Goal: Task Accomplishment & Management: Manage account settings

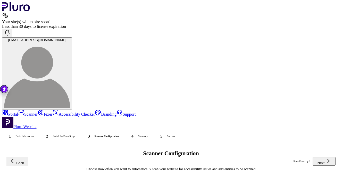
click at [328, 162] on icon "button" at bounding box center [328, 161] width 6 height 6
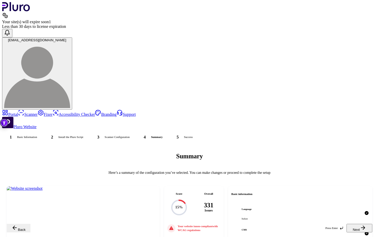
click at [342, 170] on icon "button" at bounding box center [363, 228] width 4 height 4
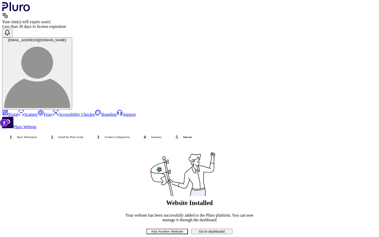
click at [233, 170] on button "Go to dashboard" at bounding box center [212, 231] width 42 height 5
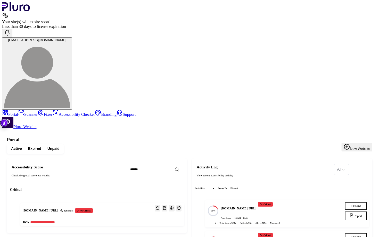
click at [41, 146] on span "Expired" at bounding box center [34, 148] width 13 height 5
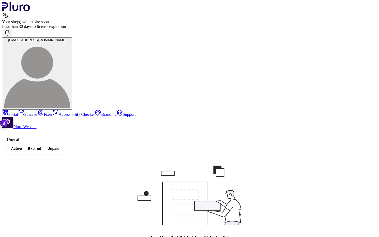
click at [60, 146] on span "Unpaid" at bounding box center [53, 148] width 12 height 5
click at [22, 146] on span "Active" at bounding box center [16, 148] width 11 height 5
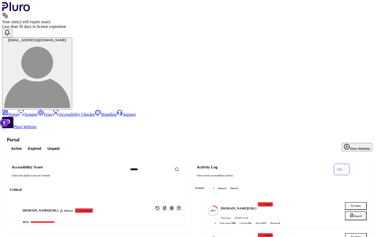
click at [342, 164] on input "Set sorting" at bounding box center [339, 169] width 5 height 11
click at [342, 74] on div "Manual scans" at bounding box center [352, 74] width 23 height 6
click at [342, 164] on span "Manual scans" at bounding box center [349, 169] width 30 height 11
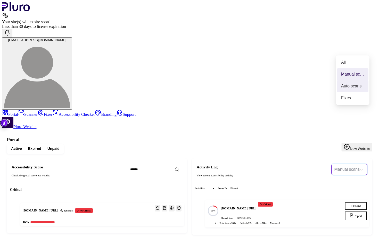
click at [342, 85] on div "Auto scans" at bounding box center [352, 86] width 23 height 6
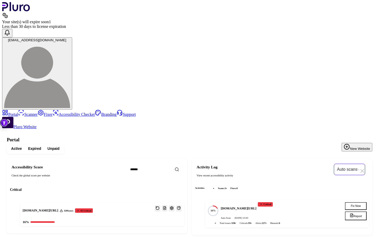
click at [342, 164] on span "Auto scans" at bounding box center [349, 169] width 25 height 11
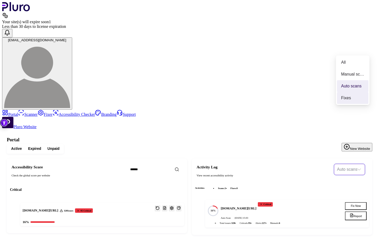
click at [342, 99] on div "Fixes" at bounding box center [352, 98] width 23 height 6
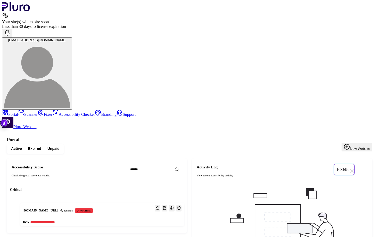
click at [342, 164] on span "Fixes" at bounding box center [344, 169] width 14 height 11
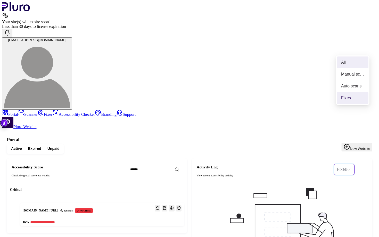
click at [342, 64] on div "All" at bounding box center [352, 63] width 23 height 6
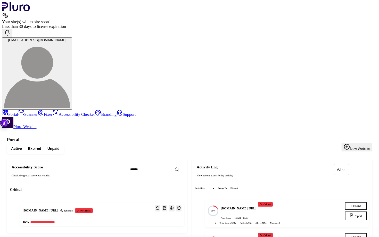
click at [149, 170] on div "www.ferrari.com/it-IT 328 Issues 95 Critical" at bounding box center [102, 210] width 164 height 15
click at [181, 170] on icon "Open website overview" at bounding box center [178, 208] width 3 height 3
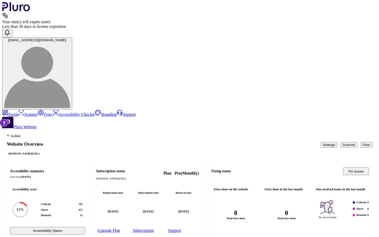
click at [85, 170] on button "Accessibility Status" at bounding box center [47, 231] width 75 height 8
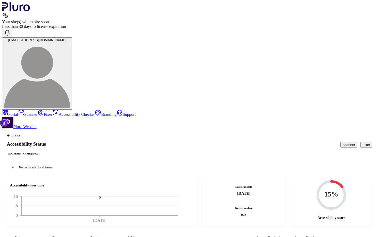
click at [342, 129] on div "Go Back Accessibility Status www.ferrari.com/it-IT Scanner Fixer" at bounding box center [189, 144] width 375 height 31
click at [342, 142] on button "Fixer" at bounding box center [367, 144] width 12 height 5
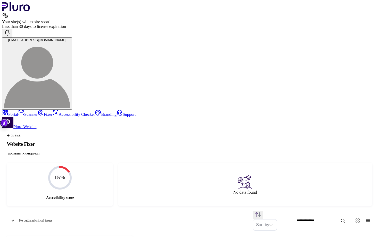
click at [9, 135] on icon "Back to previous screen" at bounding box center [8, 136] width 2 height 2
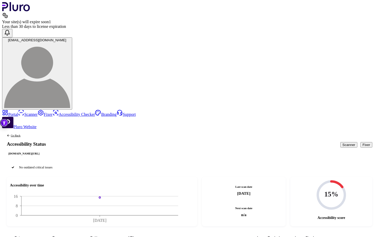
click at [46, 134] on link "Go Back" at bounding box center [26, 135] width 39 height 3
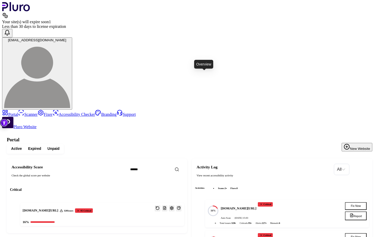
click at [181, 170] on icon "Open website overview" at bounding box center [178, 208] width 3 height 3
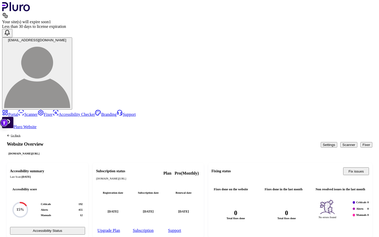
click at [321, 142] on button "Settings" at bounding box center [329, 144] width 17 height 5
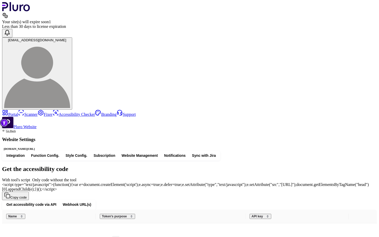
click at [59, 153] on span "Function Config." at bounding box center [45, 155] width 28 height 5
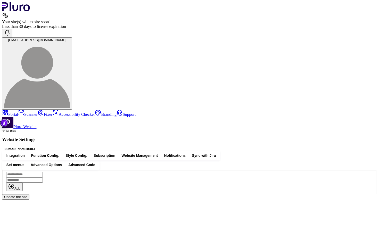
click at [62, 163] on span "Advanced Options" at bounding box center [46, 165] width 31 height 5
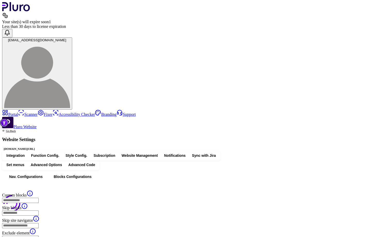
type input "*******"
click at [95, 163] on span "Advanced Code" at bounding box center [81, 165] width 27 height 5
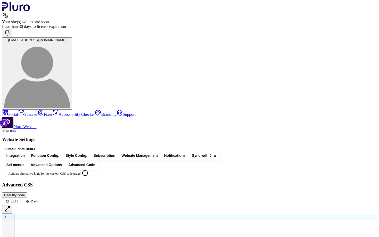
click at [25, 153] on span "Integration" at bounding box center [15, 155] width 18 height 5
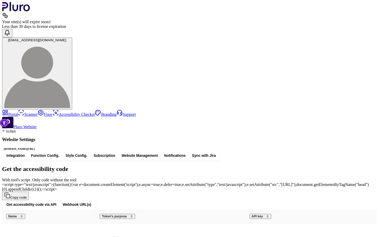
click at [186, 153] on span "Notifications" at bounding box center [174, 155] width 21 height 5
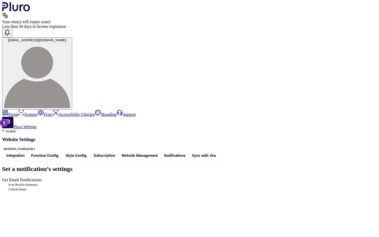
click at [216, 153] on span "Sync with Jira" at bounding box center [204, 155] width 24 height 5
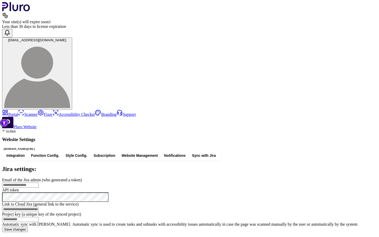
click at [25, 153] on span "Integration" at bounding box center [15, 155] width 18 height 5
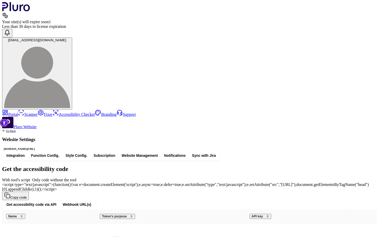
click at [59, 153] on span "Function Config." at bounding box center [45, 155] width 28 height 5
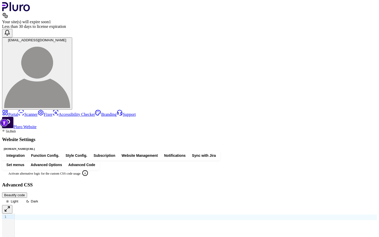
click at [87, 153] on span "Style Config." at bounding box center [77, 155] width 22 height 5
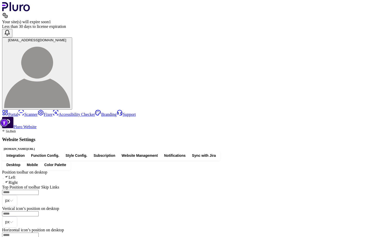
type input "*"
type input "**"
type input "*"
click at [25, 153] on span "Integration" at bounding box center [15, 155] width 18 height 5
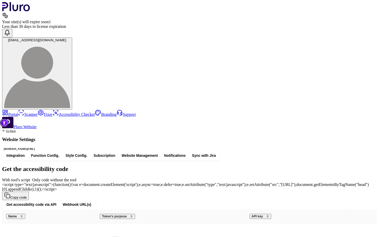
click at [59, 153] on span "Function Config." at bounding box center [45, 155] width 28 height 5
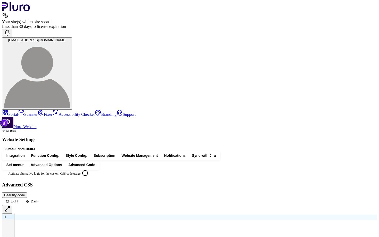
click at [87, 153] on span "Style Config." at bounding box center [77, 155] width 22 height 5
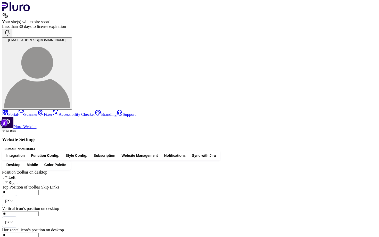
click at [338, 159] on div "Go Back Website Settings www.ferrari.com/it-IT Integration Function Config. Sty…" at bounding box center [189, 196] width 375 height 135
click at [115, 153] on span "Subscription" at bounding box center [105, 155] width 22 height 5
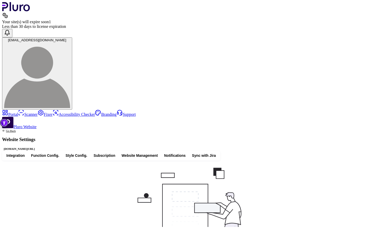
click at [158, 153] on span "Website Management" at bounding box center [140, 155] width 36 height 5
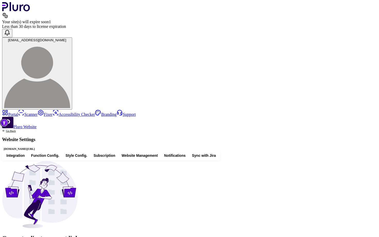
click at [186, 153] on span "Notifications" at bounding box center [174, 155] width 21 height 5
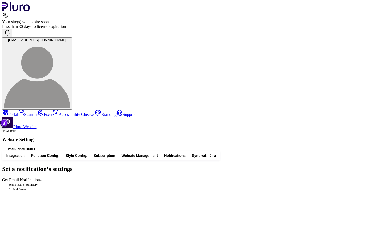
click at [216, 153] on span "Sync with Jira" at bounding box center [204, 155] width 24 height 5
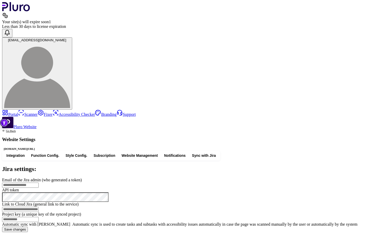
click at [36, 129] on link "Go Back" at bounding box center [19, 130] width 34 height 3
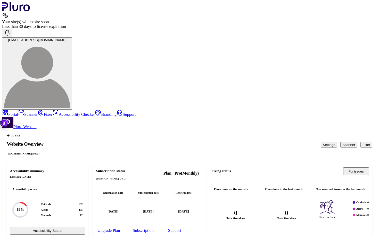
click at [121, 170] on link "Upgrade Plan" at bounding box center [108, 230] width 25 height 7
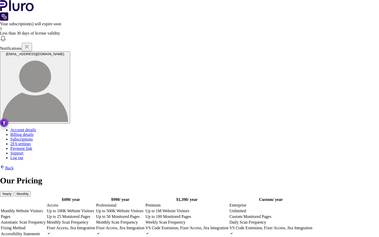
scroll to position [6, 0]
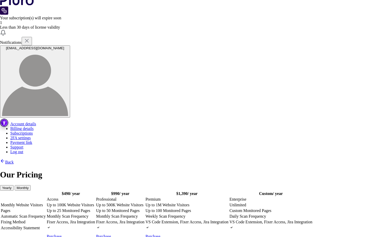
click at [14, 160] on link "Back" at bounding box center [7, 162] width 14 height 4
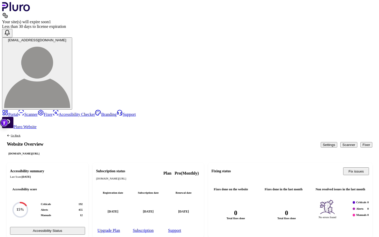
click at [183, 227] on link "Support" at bounding box center [175, 230] width 16 height 7
click at [155, 227] on link "Subscription" at bounding box center [144, 230] width 24 height 7
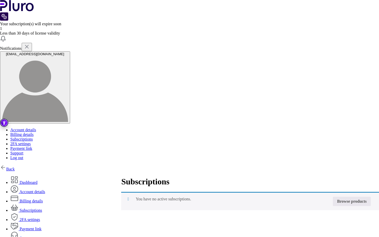
click at [40, 217] on link "2FA settings" at bounding box center [25, 219] width 30 height 4
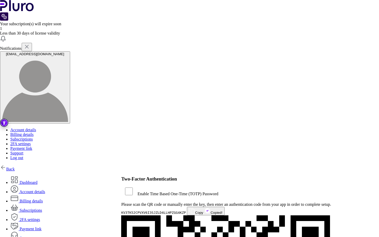
click at [37, 180] on link "Dashboard" at bounding box center [23, 182] width 27 height 4
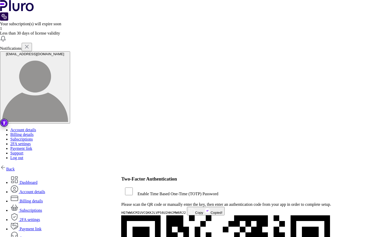
click at [45, 190] on link "Account details" at bounding box center [27, 192] width 35 height 4
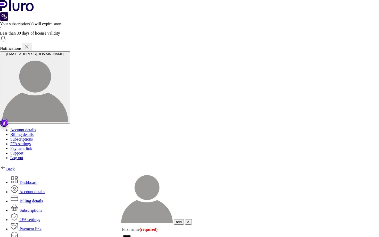
scroll to position [142, 0]
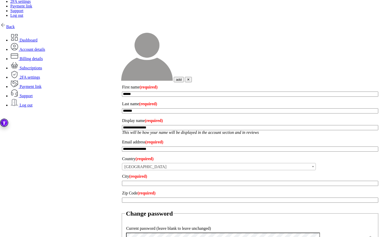
click at [21, 118] on div "Back Dashboard Account details Billing details" at bounding box center [189, 164] width 379 height 284
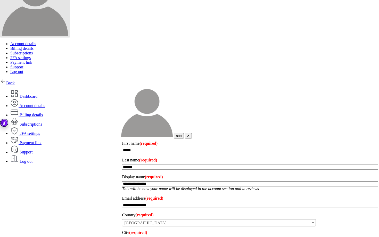
scroll to position [0, 0]
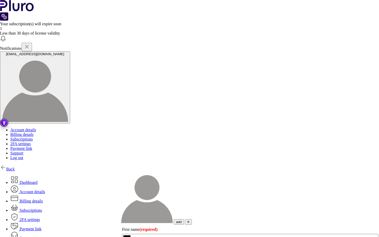
click at [43, 199] on link "Billing details" at bounding box center [26, 201] width 32 height 4
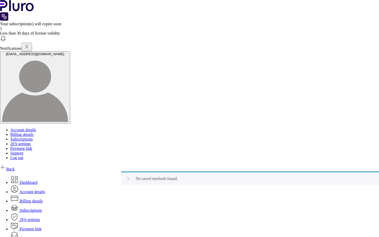
click div "Back Dashboard Account details Billing details"
click at [359, 164] on div "Back Dashboard Account details Billing details" at bounding box center [189, 209] width 379 height 90
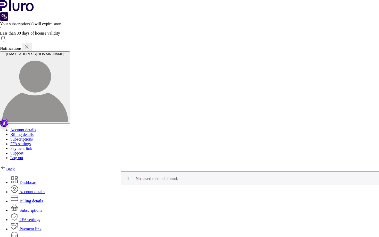
click at [42, 208] on link "Subscriptions" at bounding box center [26, 210] width 32 height 4
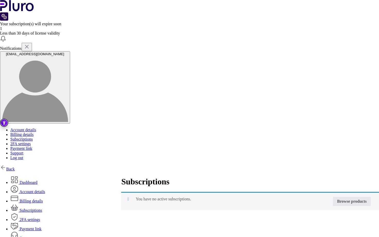
click at [40, 217] on link "2FA settings" at bounding box center [25, 219] width 30 height 4
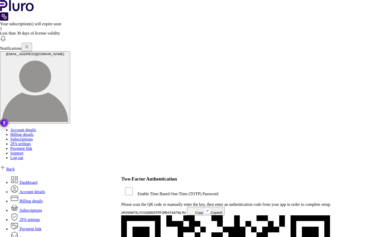
click at [42, 227] on link "Payment link" at bounding box center [25, 229] width 31 height 4
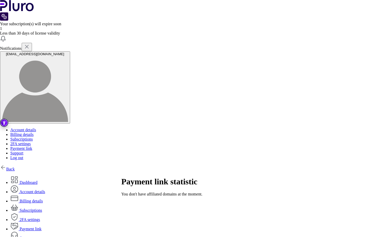
click at [33, 236] on link "Support" at bounding box center [21, 238] width 22 height 4
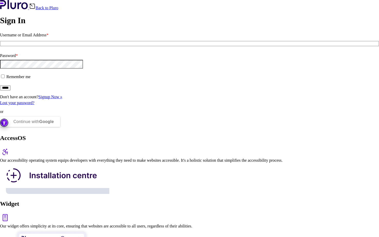
click at [67, 46] on input "Username or Email Address *" at bounding box center [189, 43] width 379 height 5
type input "**********"
click at [6, 79] on span at bounding box center [6, 77] width 0 height 4
click at [11, 91] on input "*****" at bounding box center [5, 87] width 11 height 5
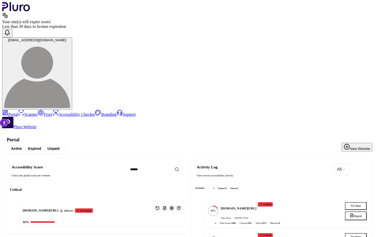
click at [174, 206] on icon "Open settings" at bounding box center [172, 208] width 4 height 4
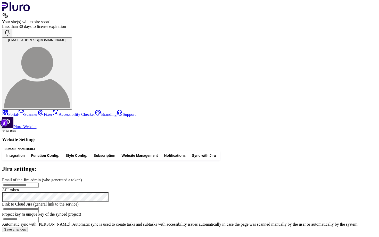
click at [36, 129] on link "Go Back" at bounding box center [19, 130] width 34 height 3
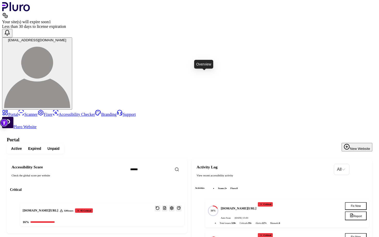
click at [182, 205] on button "Open website overview" at bounding box center [178, 208] width 5 height 6
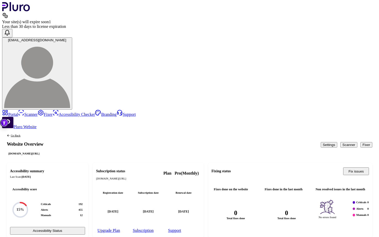
click at [321, 142] on button "Settings" at bounding box center [329, 144] width 17 height 5
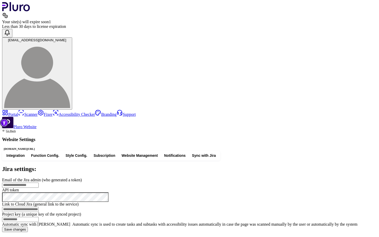
click at [36, 129] on link "Go Back" at bounding box center [19, 130] width 34 height 3
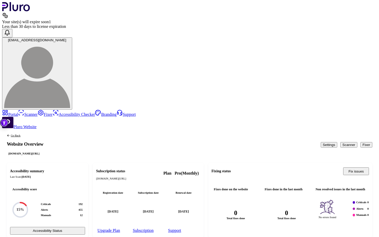
click at [121, 227] on link "Upgrade Plan" at bounding box center [108, 230] width 25 height 7
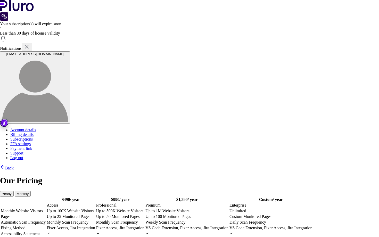
click at [14, 166] on link "Back" at bounding box center [7, 168] width 14 height 4
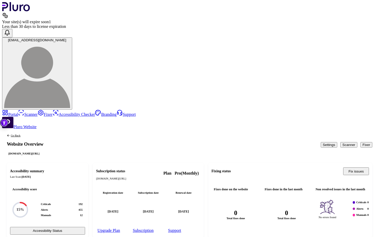
click at [155, 227] on link "Subscription" at bounding box center [144, 230] width 24 height 7
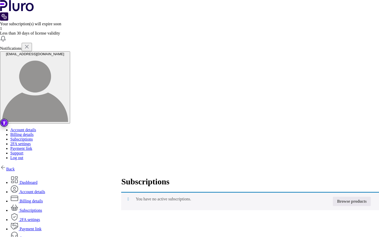
click at [37, 180] on link "Dashboard" at bounding box center [23, 182] width 27 height 4
click at [45, 190] on link "Account details" at bounding box center [27, 192] width 35 height 4
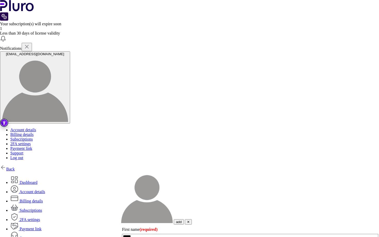
scroll to position [142, 0]
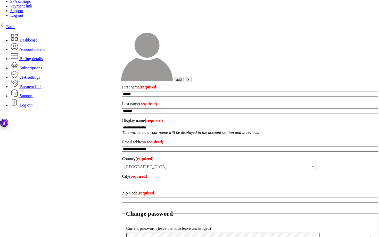
click at [37, 38] on link "Dashboard" at bounding box center [23, 40] width 27 height 4
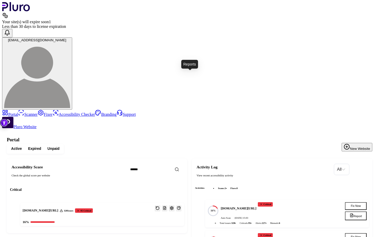
click at [167, 206] on icon "Reports" at bounding box center [165, 208] width 4 height 4
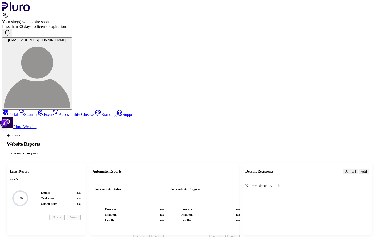
click at [81, 215] on span "View" at bounding box center [74, 217] width 14 height 5
click at [20, 134] on link "Go Back" at bounding box center [14, 135] width 14 height 3
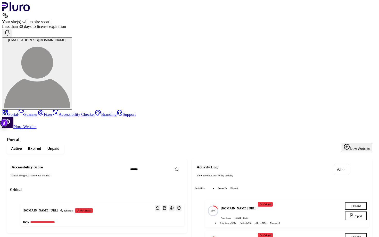
click at [360, 211] on button "Report" at bounding box center [356, 215] width 22 height 9
click at [199, 116] on div "Date" at bounding box center [193, 116] width 47 height 6
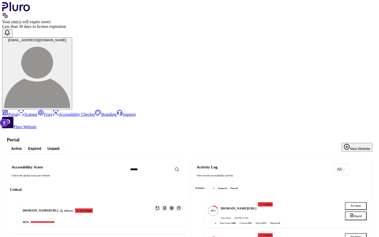
click at [167, 205] on button "Reports" at bounding box center [164, 208] width 5 height 6
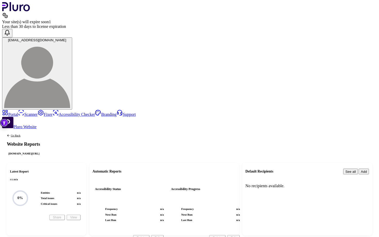
click at [20, 134] on link "Go Back" at bounding box center [14, 135] width 14 height 3
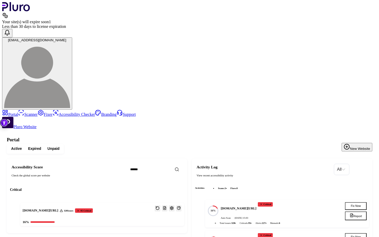
click at [353, 214] on icon "button" at bounding box center [351, 215] width 3 height 3
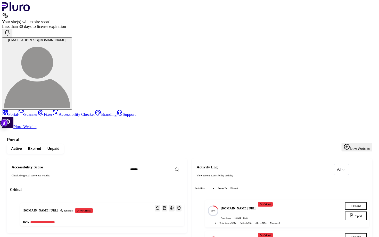
click at [173, 207] on icon "Open settings" at bounding box center [171, 208] width 3 height 3
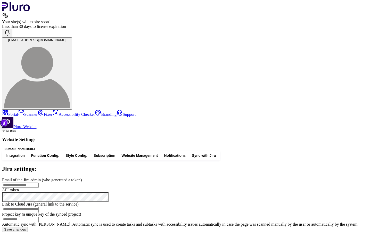
click at [36, 129] on link "Go Back" at bounding box center [19, 130] width 34 height 3
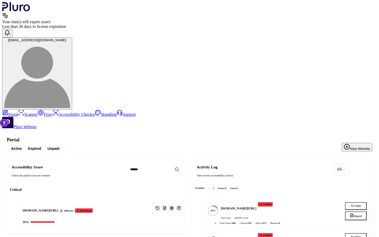
click at [23, 112] on link "Scanner" at bounding box center [28, 114] width 20 height 4
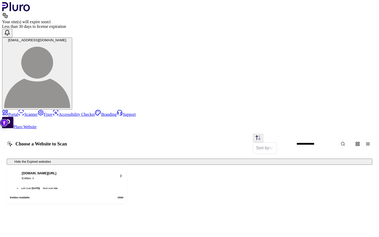
click at [13, 160] on span at bounding box center [11, 162] width 4 height 4
click at [12, 160] on icon at bounding box center [10, 161] width 3 height 3
click at [56, 171] on div "[DOMAIN_NAME][URL]" at bounding box center [39, 173] width 35 height 4
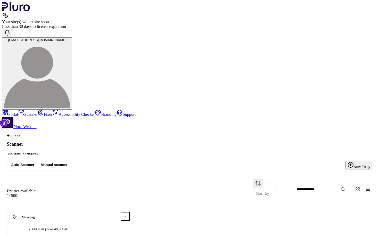
click at [34, 163] on span "Auto-Scanner" at bounding box center [22, 165] width 23 height 5
click at [71, 162] on button "Manual scanner" at bounding box center [54, 165] width 33 height 7
click at [38, 112] on link "Fixer" at bounding box center [45, 114] width 15 height 4
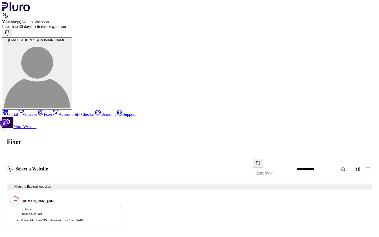
click at [56, 196] on div "[DOMAIN_NAME][URL] Entities: 1 Total Issues: 328" at bounding box center [39, 206] width 35 height 20
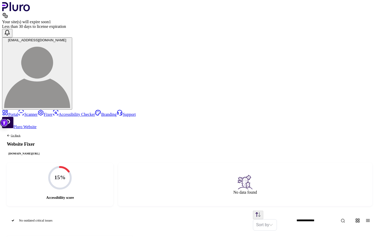
click at [53, 112] on link "Accessibility Checker" at bounding box center [74, 114] width 43 height 4
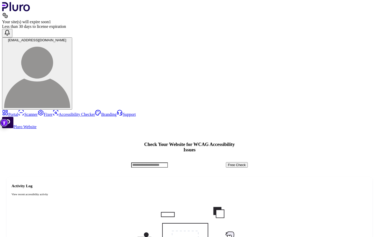
click at [95, 112] on link "Branding" at bounding box center [106, 114] width 22 height 4
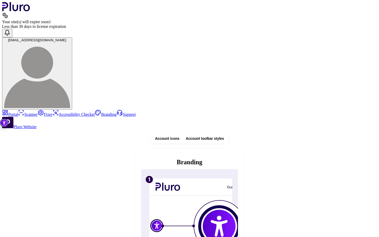
click at [117, 112] on link "Support" at bounding box center [126, 114] width 19 height 4
click at [18, 112] on link "Portal" at bounding box center [10, 114] width 16 height 4
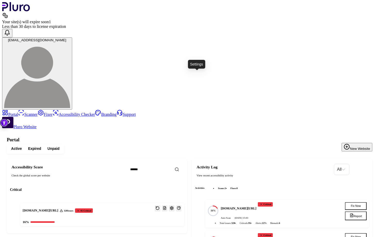
click at [174, 206] on icon "Open settings" at bounding box center [172, 208] width 4 height 4
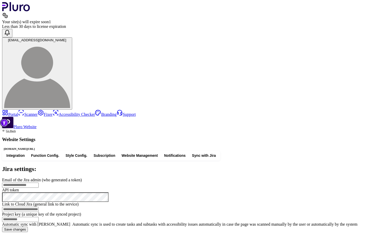
click at [36, 129] on link "Go Back" at bounding box center [19, 130] width 34 height 3
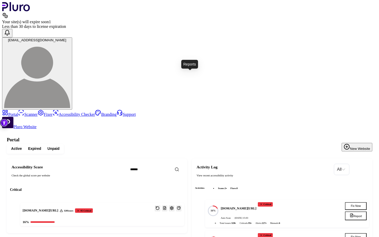
click at [167, 206] on icon "Reports" at bounding box center [165, 208] width 4 height 4
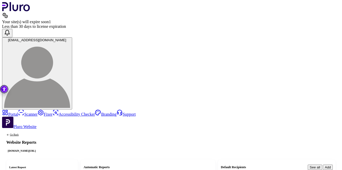
click at [95, 112] on link "Branding" at bounding box center [106, 114] width 22 height 4
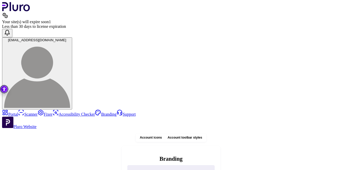
click at [202, 136] on span "Account toolbar styles" at bounding box center [185, 138] width 35 height 4
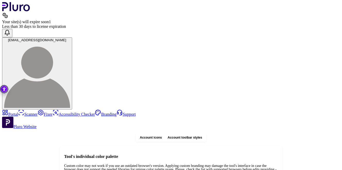
click at [162, 136] on span "Account icons" at bounding box center [151, 138] width 22 height 4
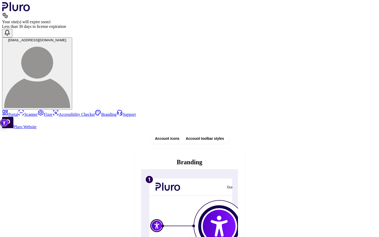
click at [224, 136] on span "Account toolbar styles" at bounding box center [205, 138] width 38 height 5
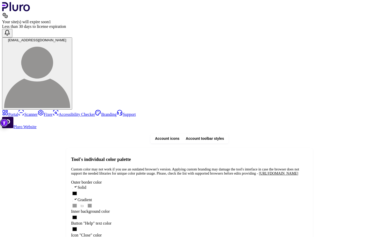
click at [53, 112] on link "Accessibility Checker" at bounding box center [74, 114] width 43 height 4
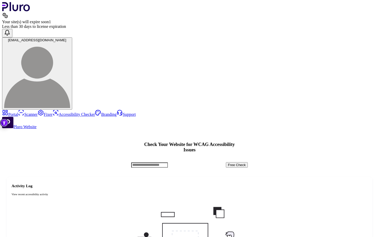
click at [168, 162] on input "Accessibility checker form" at bounding box center [149, 164] width 37 height 5
paste input "**********"
type input "**********"
click at [248, 162] on button "Free Check" at bounding box center [237, 164] width 22 height 5
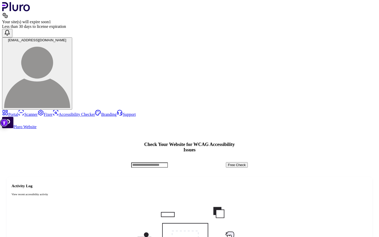
click at [168, 162] on input "Accessibility checker form" at bounding box center [149, 164] width 37 height 5
paste input "**********"
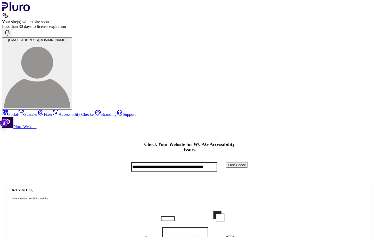
type input "**********"
click at [248, 162] on button "Free Check" at bounding box center [237, 164] width 22 height 5
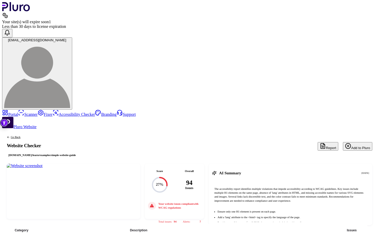
click at [64, 136] on link "Go Back" at bounding box center [42, 137] width 71 height 3
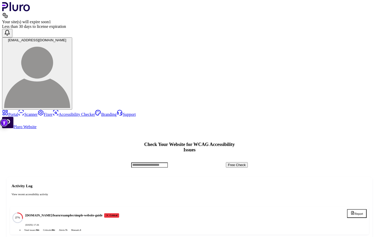
click at [226, 228] on ul "Total issues : 94 Criticals : 86 Alerts : 7 Manuals : 1" at bounding box center [176, 230] width 329 height 4
click at [362, 209] on button "Report" at bounding box center [357, 213] width 20 height 9
click at [102, 213] on h4 "[DOMAIN_NAME]/learn/examples/simple-website-guide" at bounding box center [63, 215] width 77 height 4
click at [124, 207] on li "27% [DOMAIN_NAME]/learn/examples/simple-website-guide Critical [DATE] 17:26 Tot…" at bounding box center [189, 221] width 359 height 28
click at [78, 184] on h2 "Activity Log" at bounding box center [190, 186] width 356 height 5
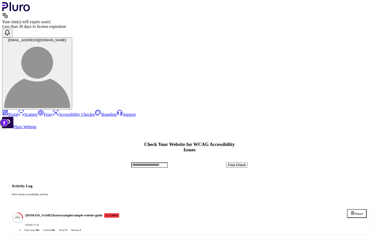
click at [93, 213] on h4 "[DOMAIN_NAME]/learn/examples/simple-website-guide" at bounding box center [63, 215] width 77 height 4
click at [74, 209] on div "27% [DOMAIN_NAME]/learn/examples/simple-website-guide Critical [DATE] 17:26" at bounding box center [176, 218] width 329 height 18
click at [22, 110] on nav "Portal Scanner Fixer Accessibility Checker Branding Support" at bounding box center [189, 113] width 375 height 7
click at [38, 112] on link "Fixer" at bounding box center [45, 114] width 15 height 4
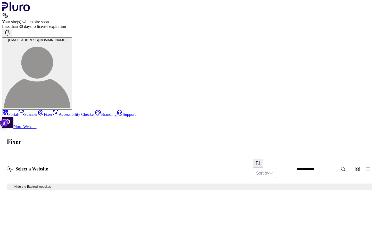
click at [53, 112] on link "Accessibility Checker" at bounding box center [74, 114] width 43 height 4
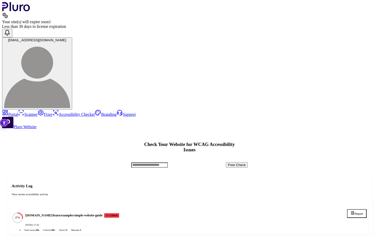
click at [76, 223] on div "[DATE] 17:26" at bounding box center [182, 224] width 315 height 3
click at [40, 228] on li "Total issues : 94" at bounding box center [31, 230] width 17 height 4
click at [38, 229] on span "94" at bounding box center [37, 230] width 2 height 3
click at [67, 229] on span "7" at bounding box center [65, 230] width 1 height 3
click at [81, 229] on span "1" at bounding box center [80, 230] width 1 height 3
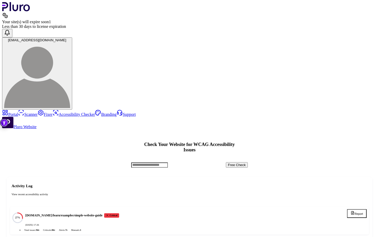
click at [81, 207] on li "27% [DOMAIN_NAME]/learn/examples/simple-website-guide Critical [DATE] 17:26 Tot…" at bounding box center [189, 221] width 359 height 28
click at [77, 184] on h2 "Activity Log" at bounding box center [190, 186] width 356 height 5
click at [20, 216] on text "27%" at bounding box center [17, 217] width 5 height 3
click at [119, 213] on div "Critical" at bounding box center [111, 215] width 15 height 4
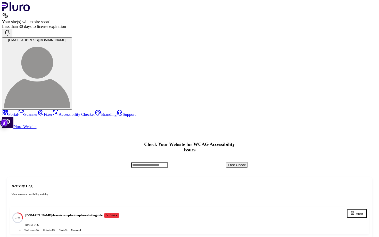
click at [109, 214] on icon at bounding box center [107, 215] width 3 height 3
click at [305, 228] on ul "Total issues : 94 Criticals : 86 Alerts : 7 Manuals : 1" at bounding box center [176, 230] width 329 height 4
click at [308, 228] on ul "Total issues : 94 Criticals : 86 Alerts : 7 Manuals : 1" at bounding box center [176, 230] width 329 height 4
click at [168, 162] on input "Accessibility checker form" at bounding box center [149, 164] width 37 height 5
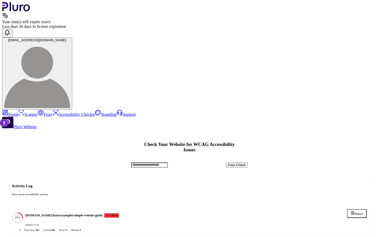
click at [168, 162] on input "Accessibility checker form" at bounding box center [149, 164] width 37 height 5
paste input "**********"
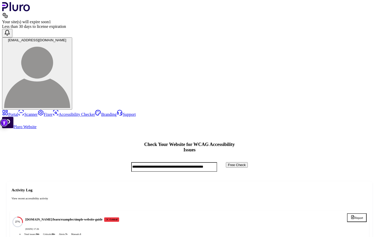
type input "**********"
click at [226, 162] on button "Free Check" at bounding box center [237, 164] width 22 height 5
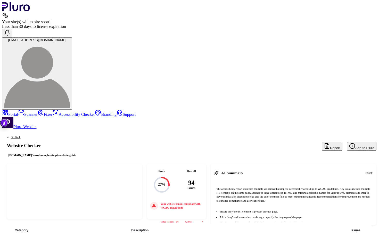
scroll to position [168, 0]
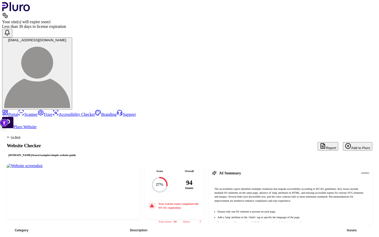
click at [38, 112] on link "Fixer" at bounding box center [45, 114] width 15 height 4
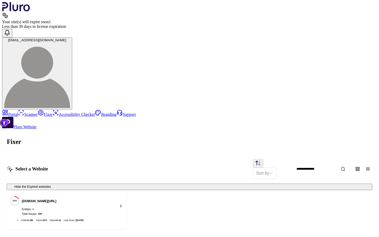
click at [56, 207] on div "Entities: 1" at bounding box center [39, 209] width 35 height 4
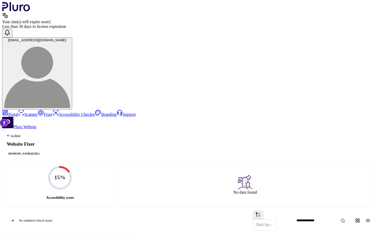
click at [66, 38] on span "[EMAIL_ADDRESS][DOMAIN_NAME]" at bounding box center [37, 40] width 58 height 4
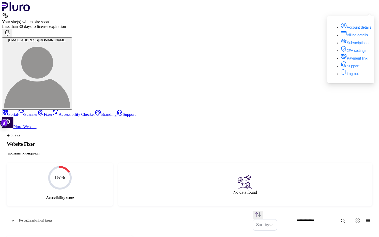
click at [272, 129] on div "Go Back Website Fixer [DOMAIN_NAME][URL]" at bounding box center [189, 144] width 375 height 31
